Goal: Task Accomplishment & Management: Manage account settings

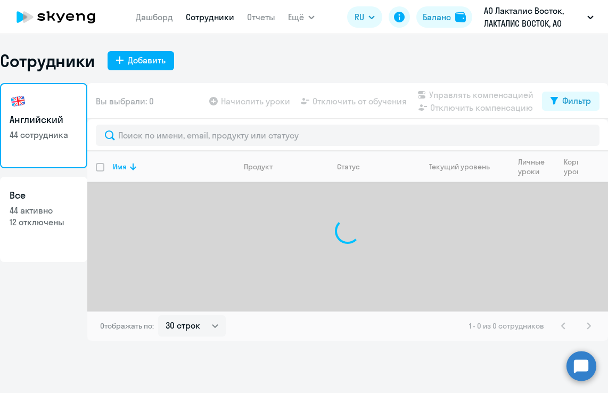
select select "30"
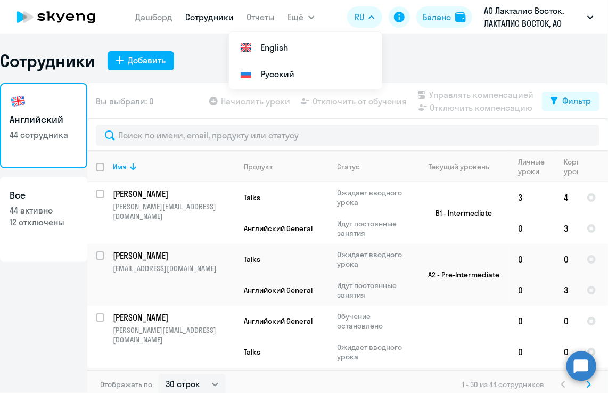
click at [213, 21] on link "Сотрудники" at bounding box center [210, 17] width 48 height 11
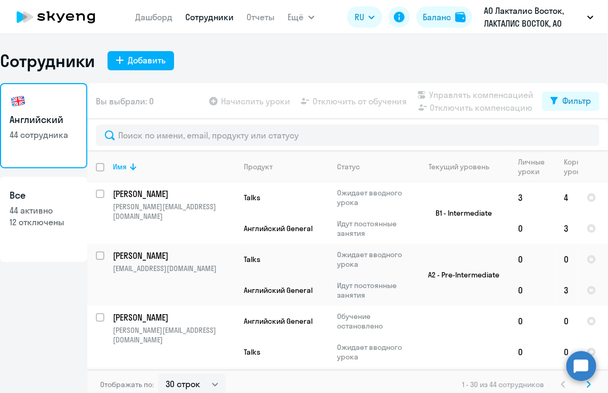
click at [236, 124] on div at bounding box center [347, 135] width 521 height 32
click at [230, 151] on th "Имя" at bounding box center [169, 166] width 131 height 31
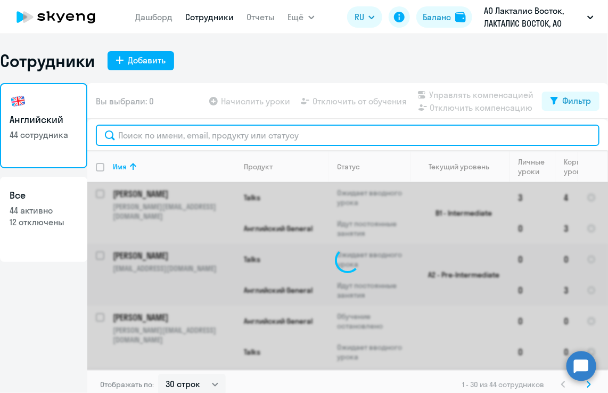
click at [221, 136] on input "text" at bounding box center [348, 135] width 504 height 21
type input "c"
type input "v"
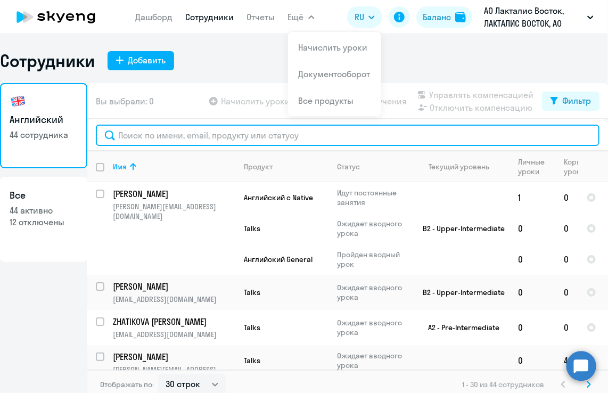
click at [212, 137] on input "text" at bounding box center [348, 135] width 504 height 21
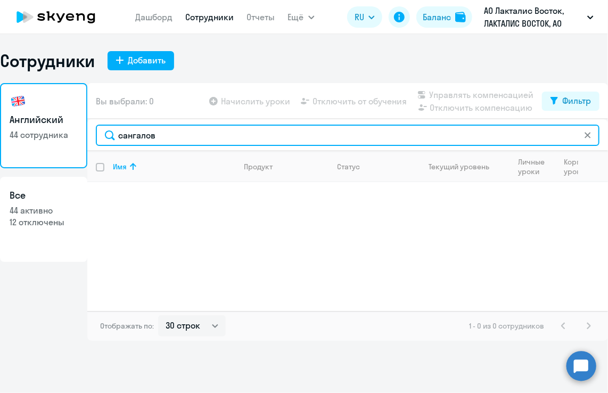
type input "сангалов"
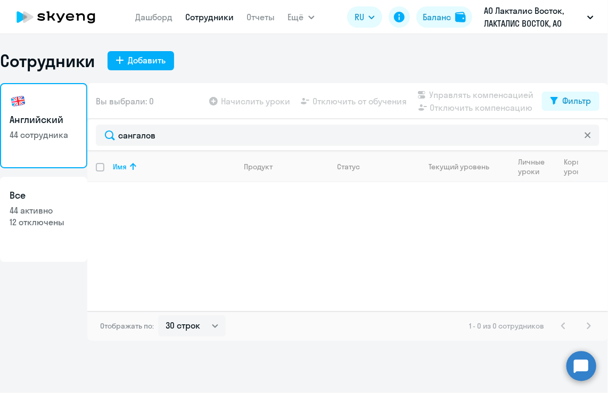
click at [221, 18] on link "Сотрудники" at bounding box center [210, 17] width 48 height 11
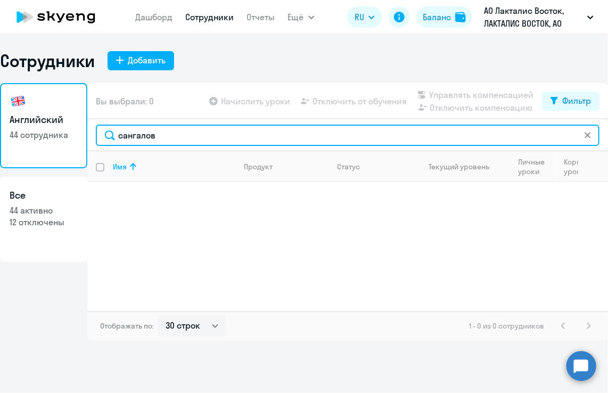
click at [189, 135] on input "сангалов" at bounding box center [348, 135] width 504 height 21
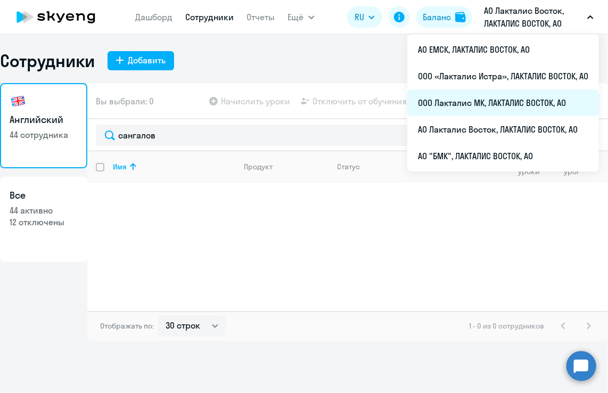
click at [480, 97] on li "ООО Лакталис МК, ЛАКТАЛИС ВОСТОК, АО" at bounding box center [503, 102] width 192 height 27
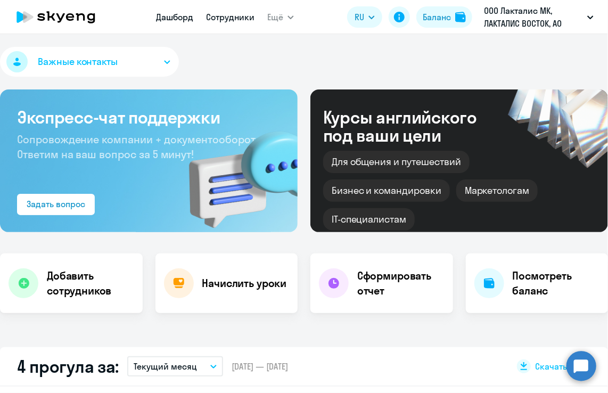
click at [236, 12] on link "Сотрудники" at bounding box center [230, 17] width 48 height 11
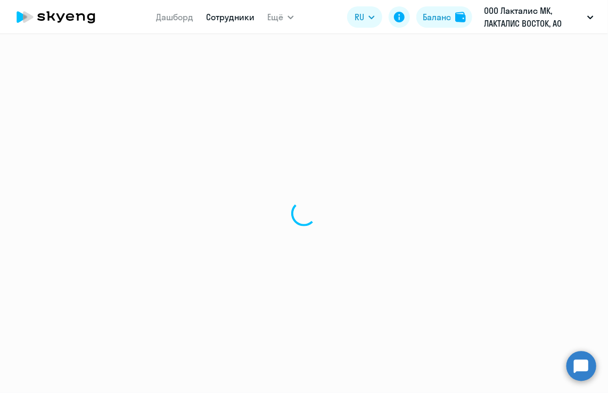
select select "30"
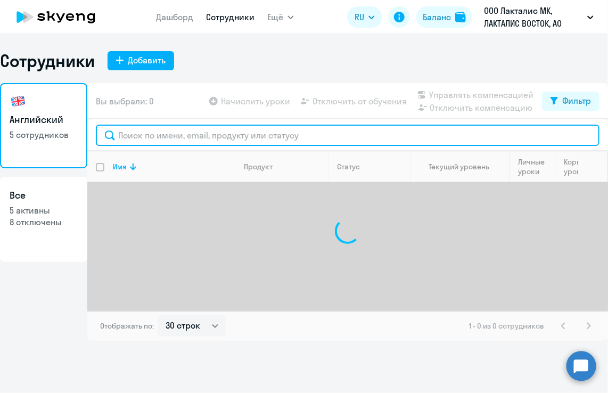
click at [164, 136] on input "text" at bounding box center [348, 135] width 504 height 21
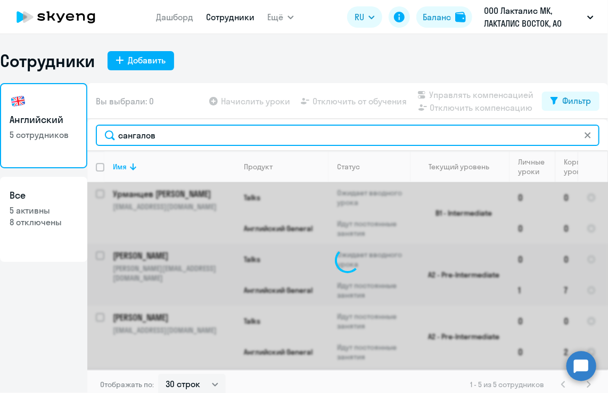
type input "сангалов"
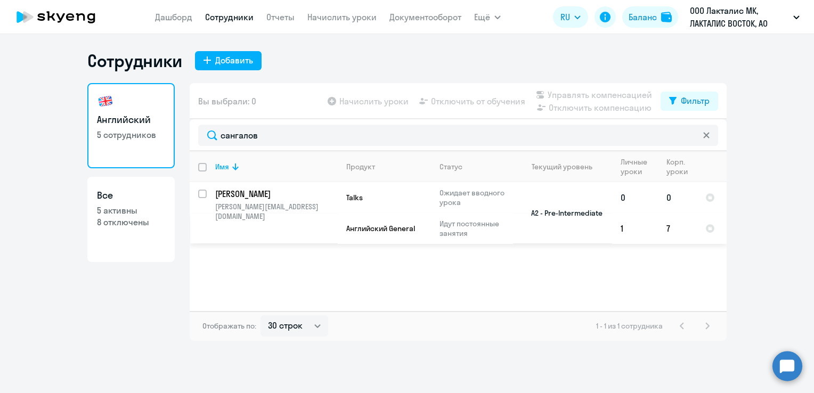
click at [208, 199] on td "[PERSON_NAME] Валентин Сергеевич [EMAIL_ADDRESS][DOMAIN_NAME]" at bounding box center [272, 213] width 131 height 62
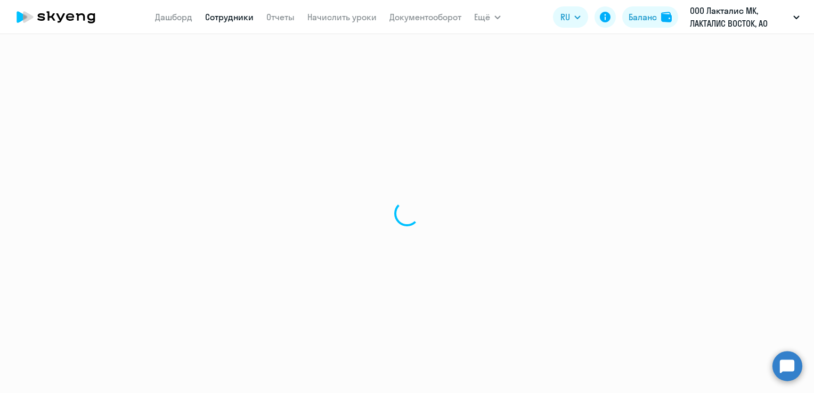
select select "english"
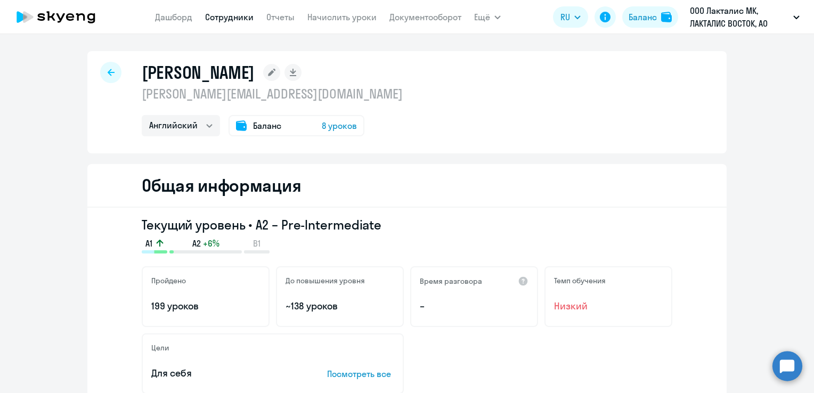
select select "30"
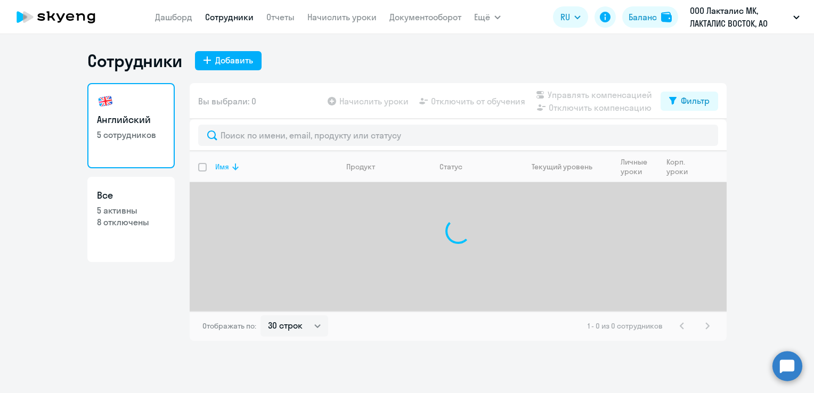
click at [207, 167] on th "Имя" at bounding box center [272, 166] width 131 height 31
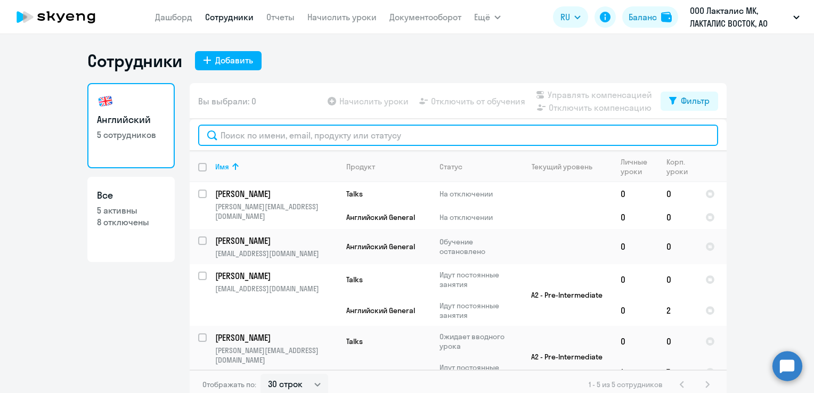
click at [268, 129] on input "text" at bounding box center [458, 135] width 520 height 21
type input "[PERSON_NAME]"
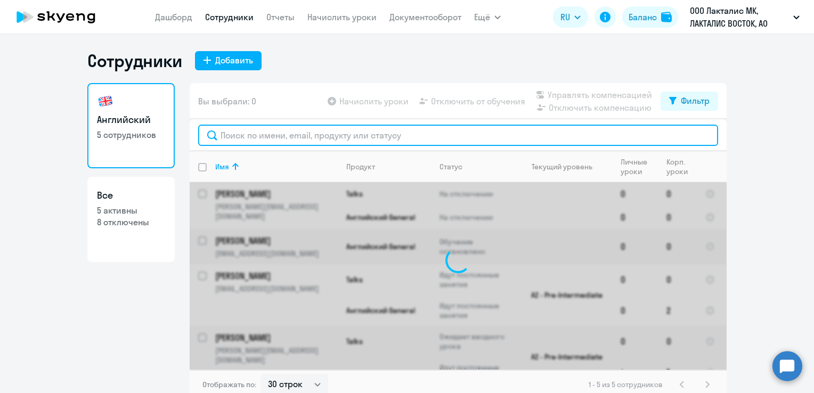
type input "[PERSON_NAME]"
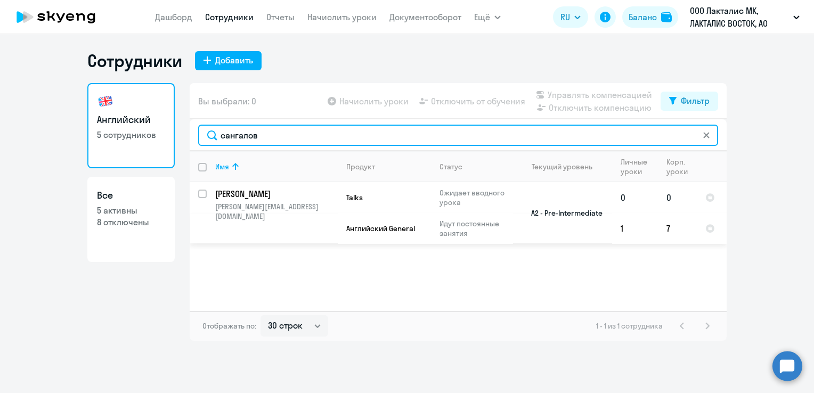
type input "сангалов"
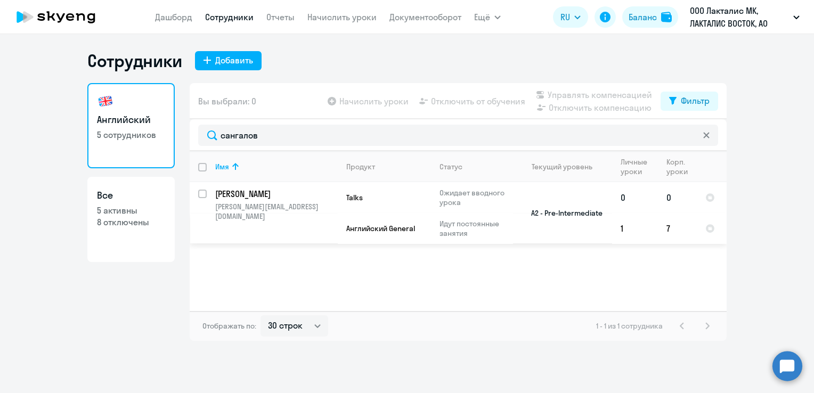
click at [204, 194] on input "select row 17619521" at bounding box center [208, 200] width 21 height 21
checkbox input "true"
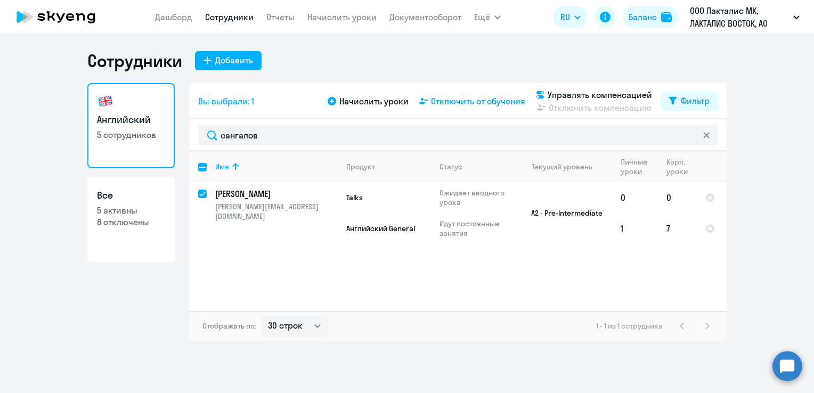
click at [455, 101] on span "Отключить от обучения" at bounding box center [478, 101] width 94 height 13
select select "all"
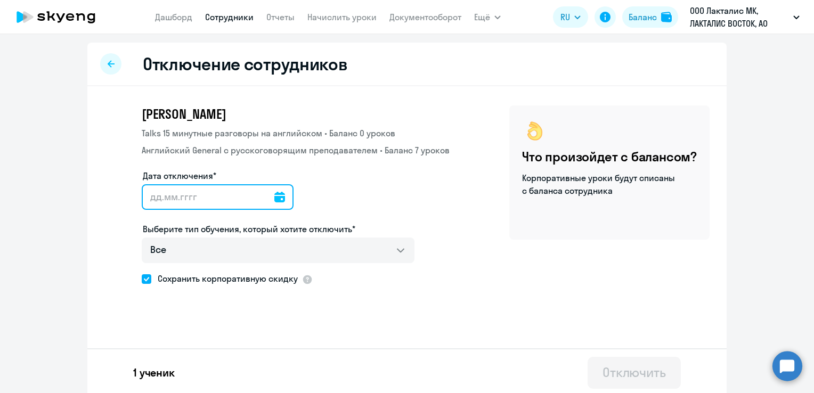
click at [260, 197] on input "Дата отключения*" at bounding box center [218, 197] width 152 height 26
click at [274, 195] on icon at bounding box center [279, 197] width 11 height 11
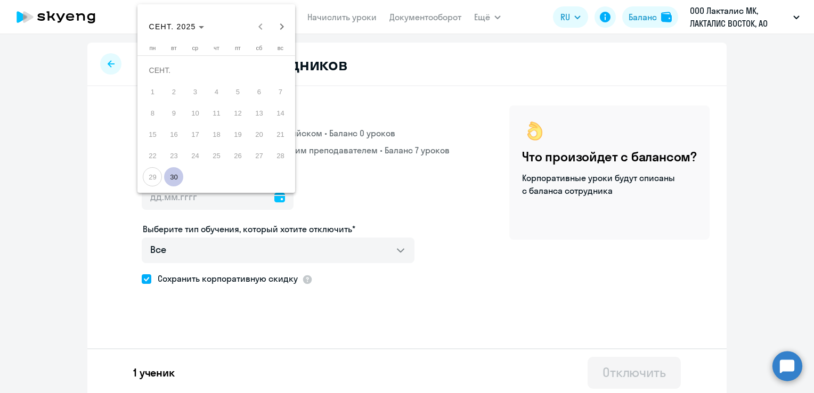
click at [171, 174] on span "30" at bounding box center [173, 176] width 19 height 19
type input "[DATE]"
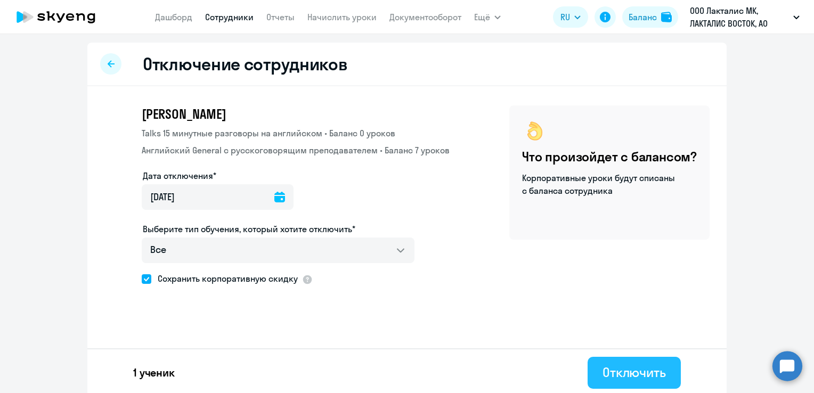
click at [607, 373] on div "Отключить" at bounding box center [633, 372] width 63 height 17
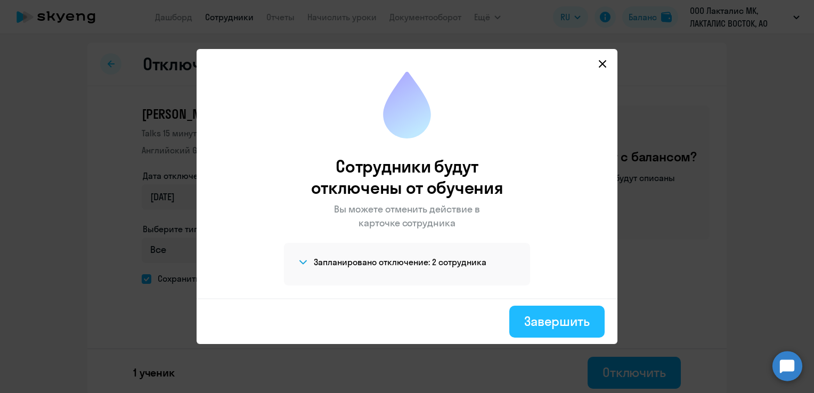
click at [538, 323] on div "Завершить" at bounding box center [556, 321] width 65 height 17
select select "30"
